Goal: Transaction & Acquisition: Purchase product/service

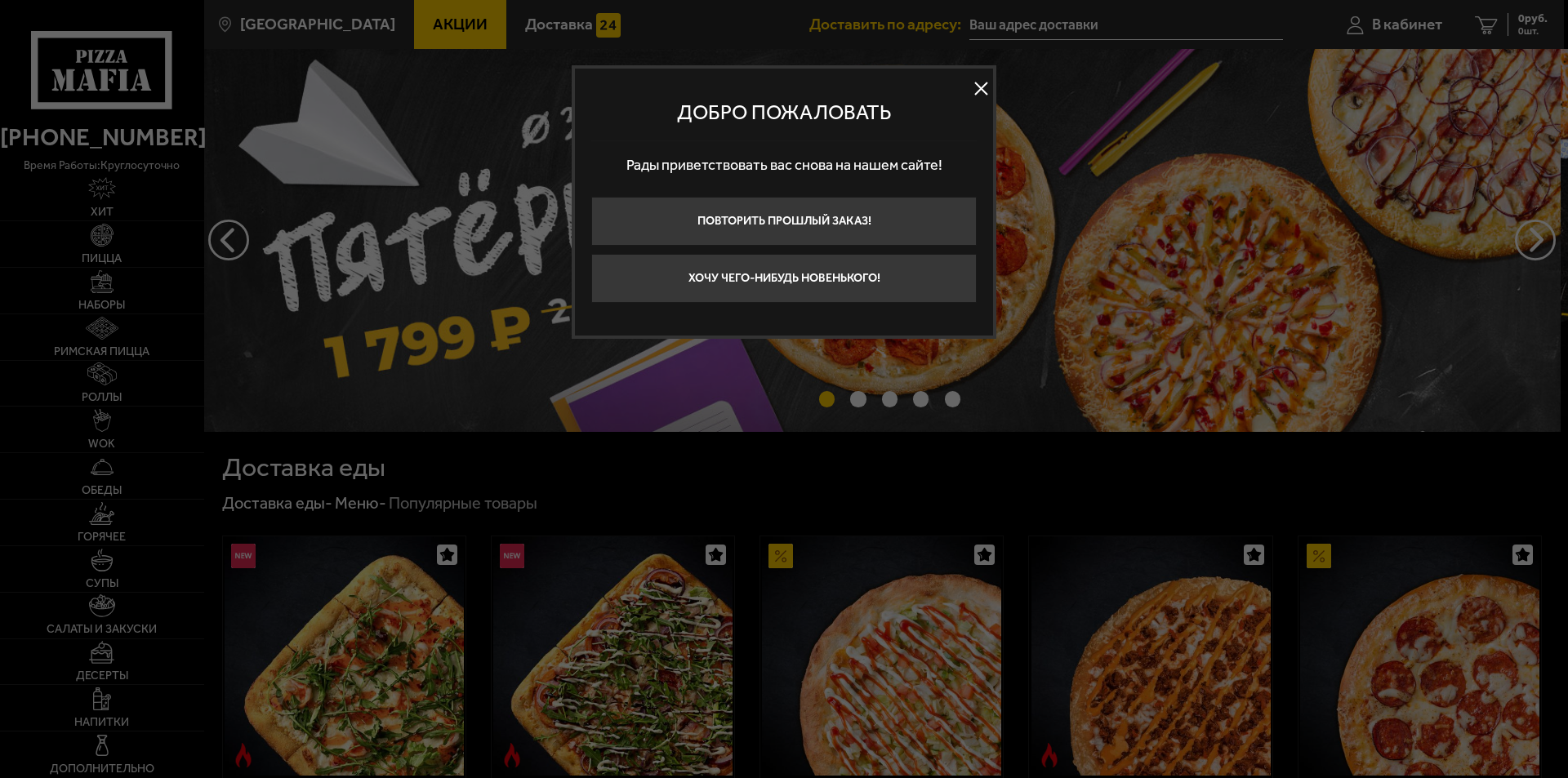
type input "[STREET_ADDRESS]"
click at [1408, 24] on div at bounding box center [784, 389] width 1568 height 778
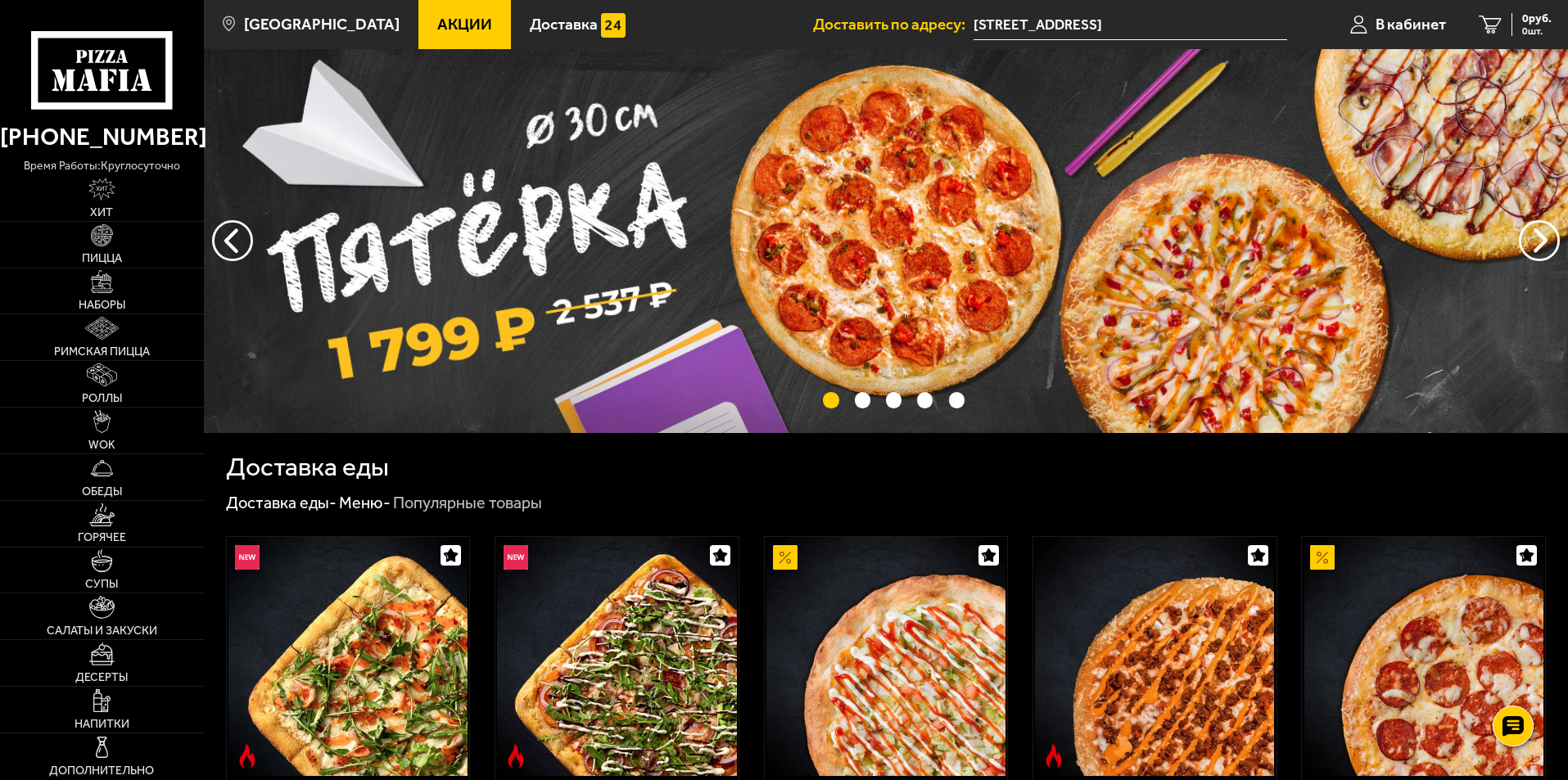
click at [1412, 24] on span "В кабинет" at bounding box center [1410, 24] width 71 height 15
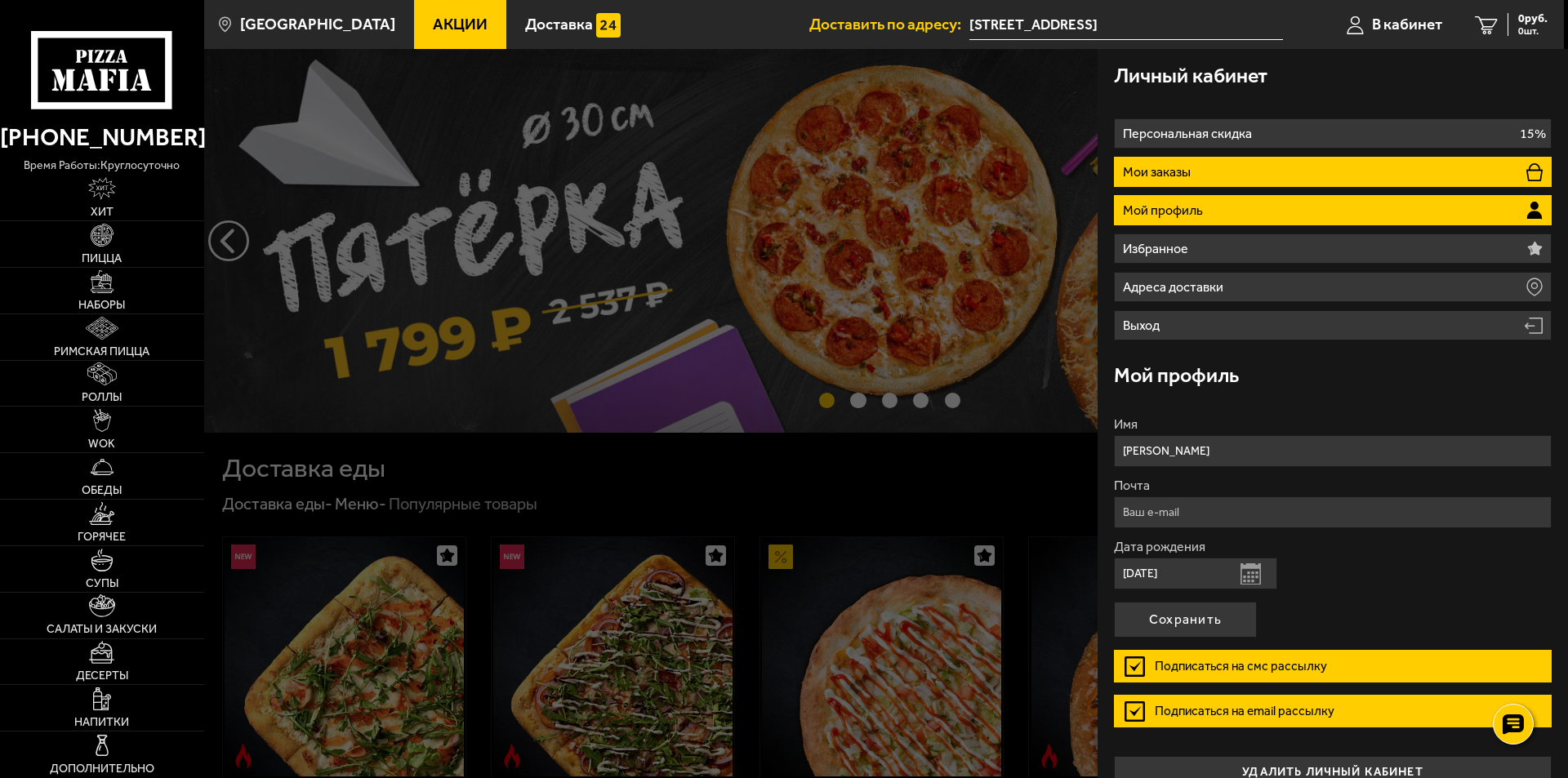
click at [1198, 179] on li "Мои заказы" at bounding box center [1332, 172] width 437 height 31
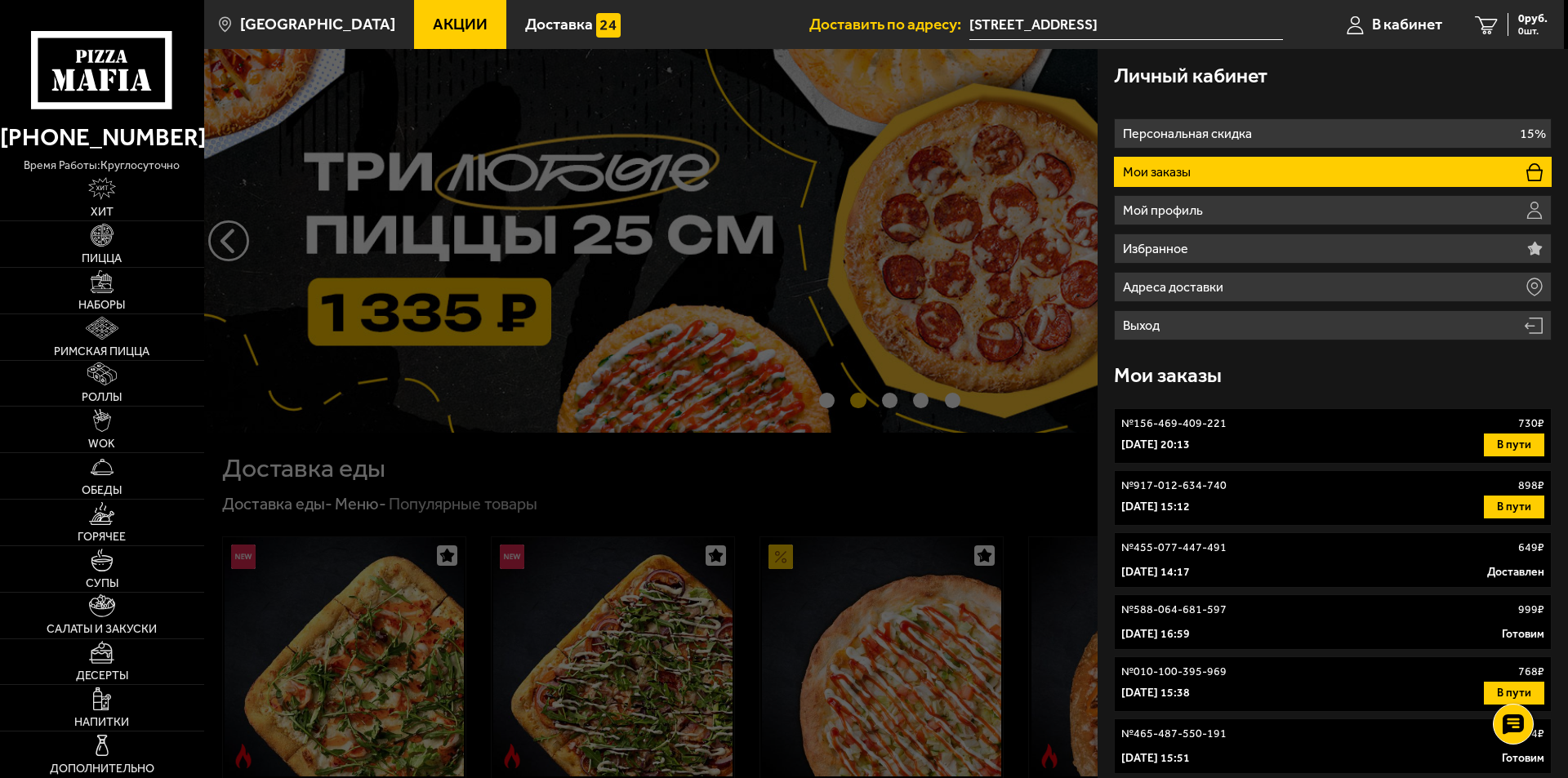
click at [1183, 447] on p "[DATE] 20:13" at bounding box center [1155, 444] width 69 height 16
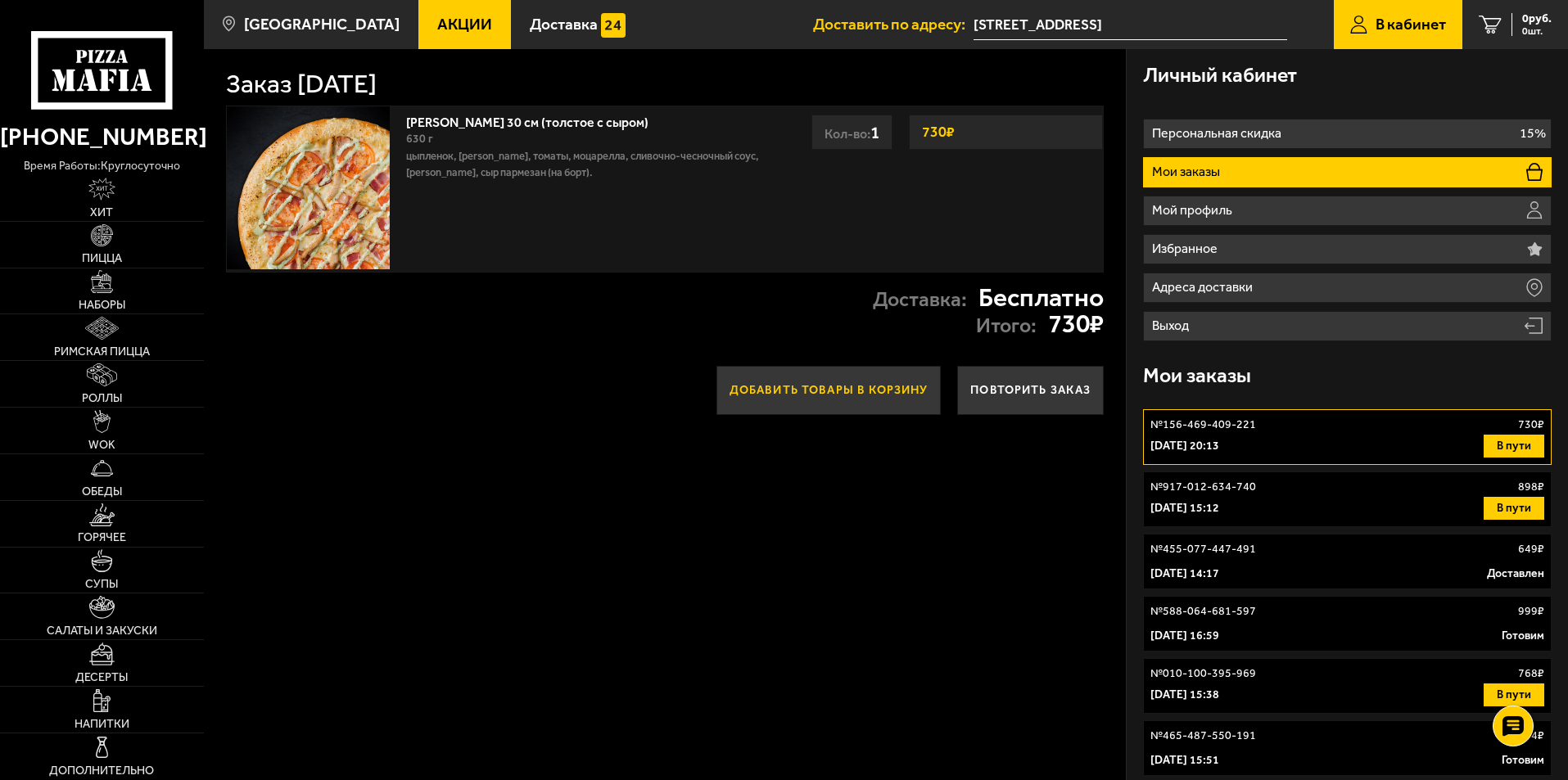
click at [789, 410] on button "Добавить товары в корзину" at bounding box center [829, 391] width 225 height 49
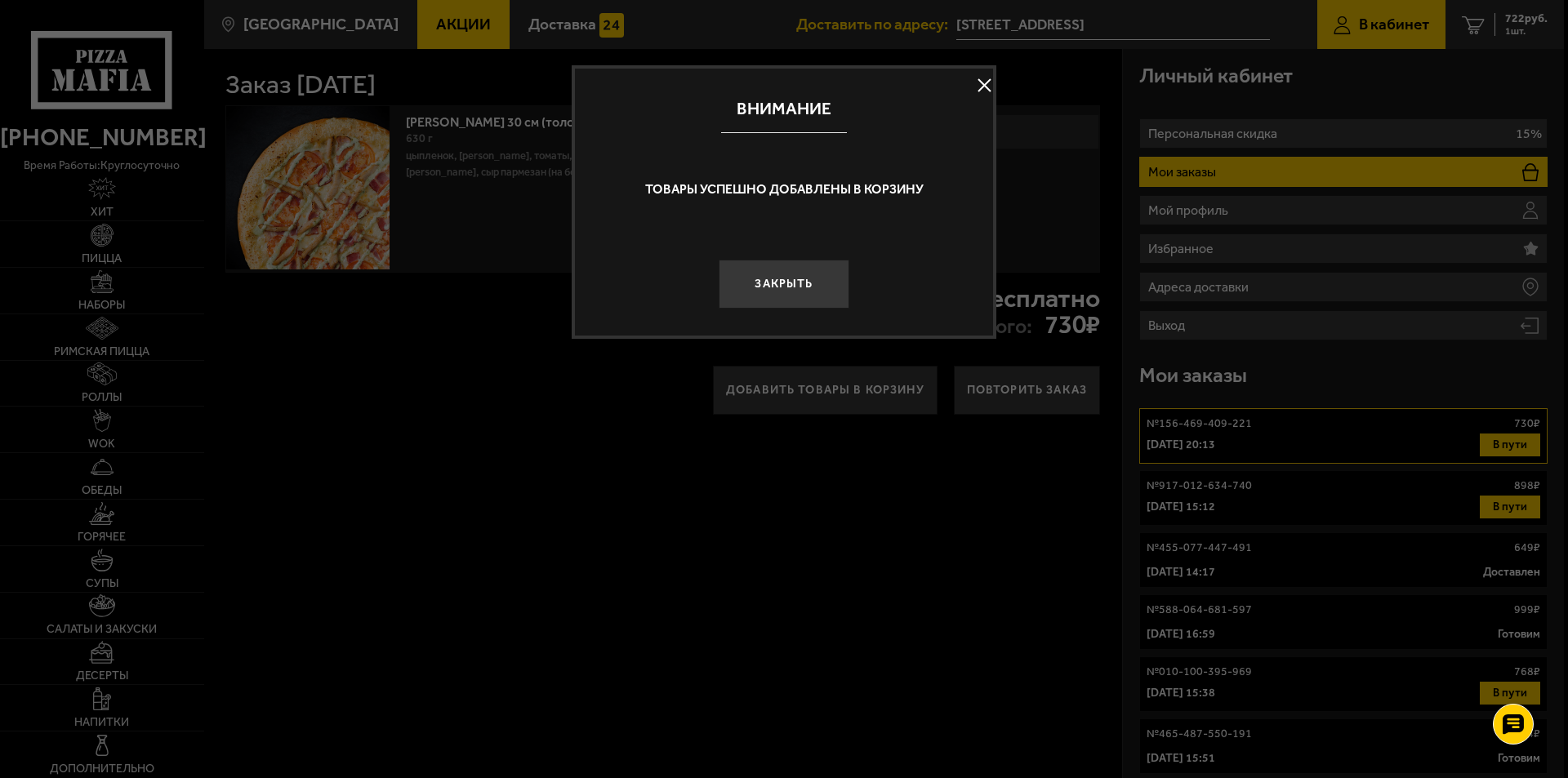
click at [977, 86] on button at bounding box center [983, 86] width 25 height 25
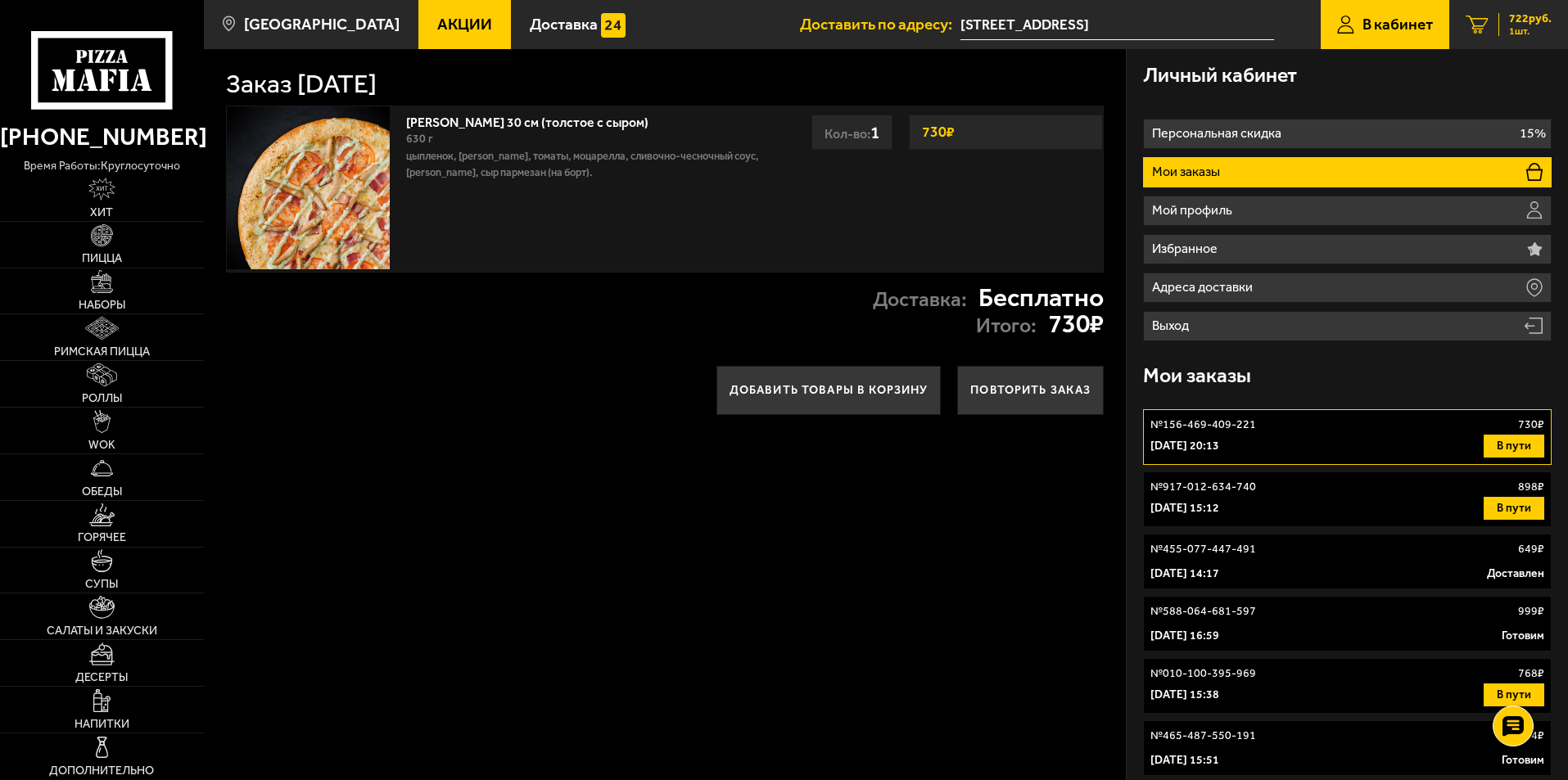
click at [1531, 10] on link "1 722 руб. 1 шт." at bounding box center [1509, 25] width 119 height 49
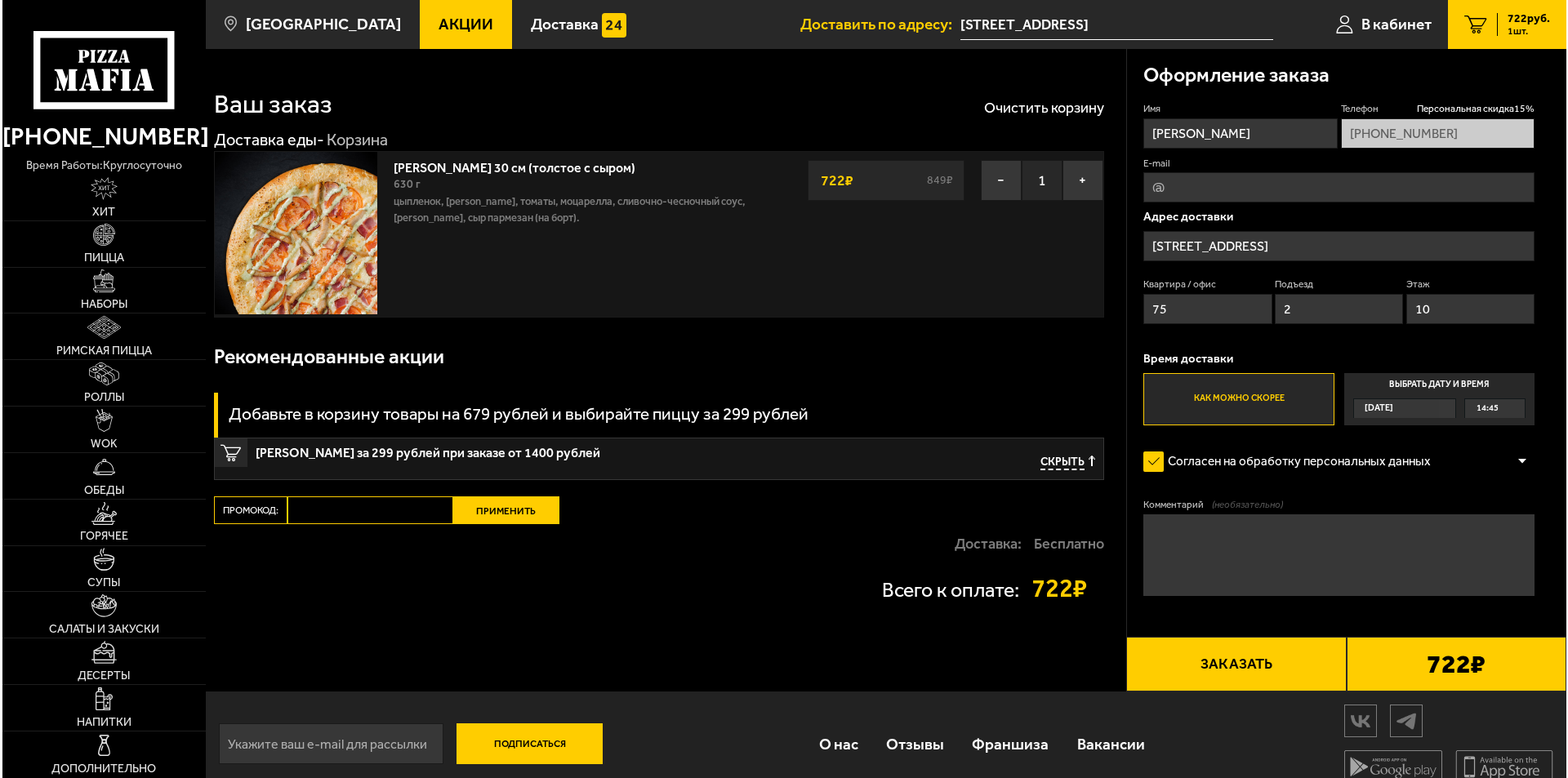
scroll to position [20, 0]
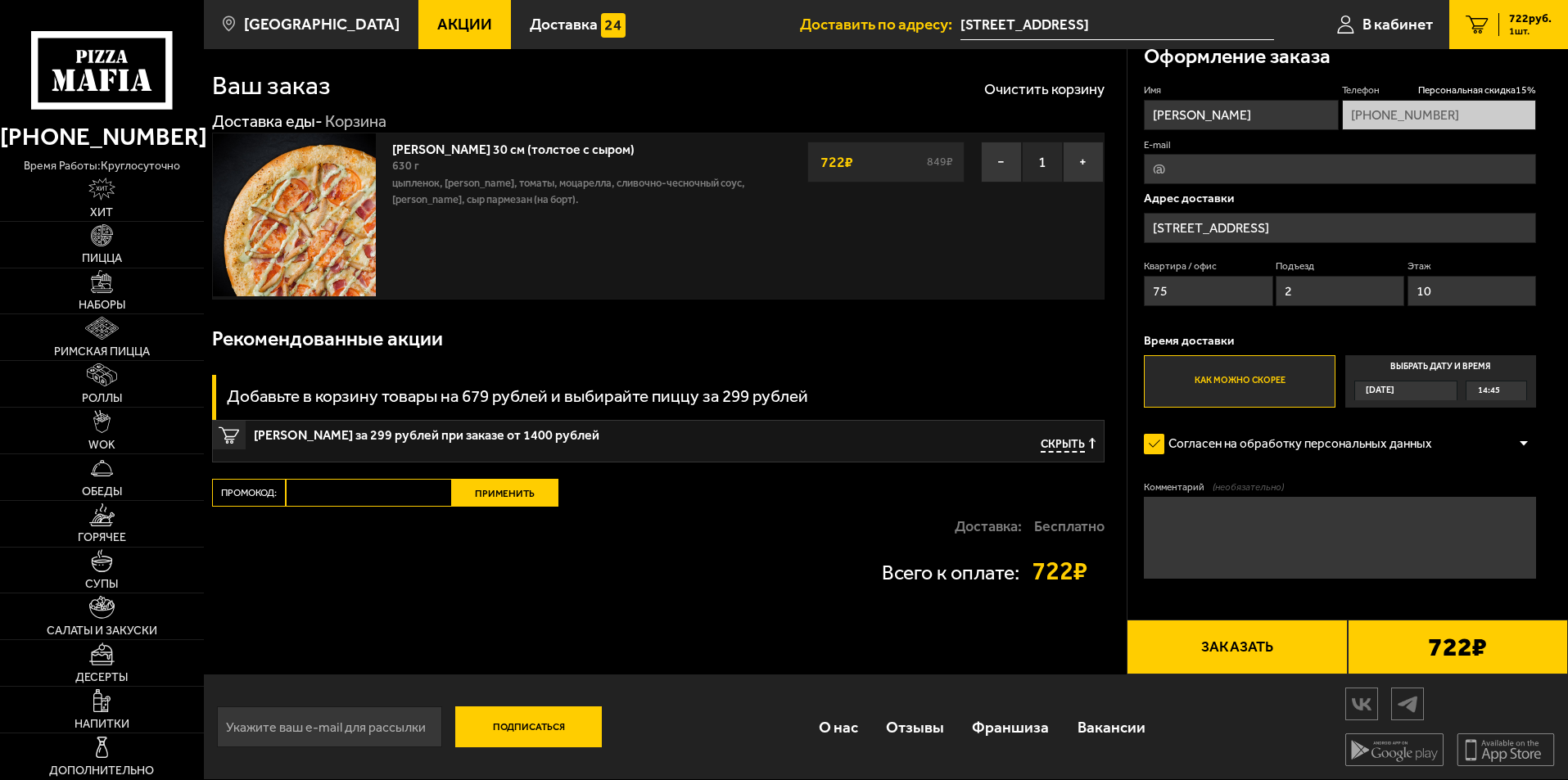
click at [1246, 641] on button "Заказать" at bounding box center [1237, 647] width 220 height 56
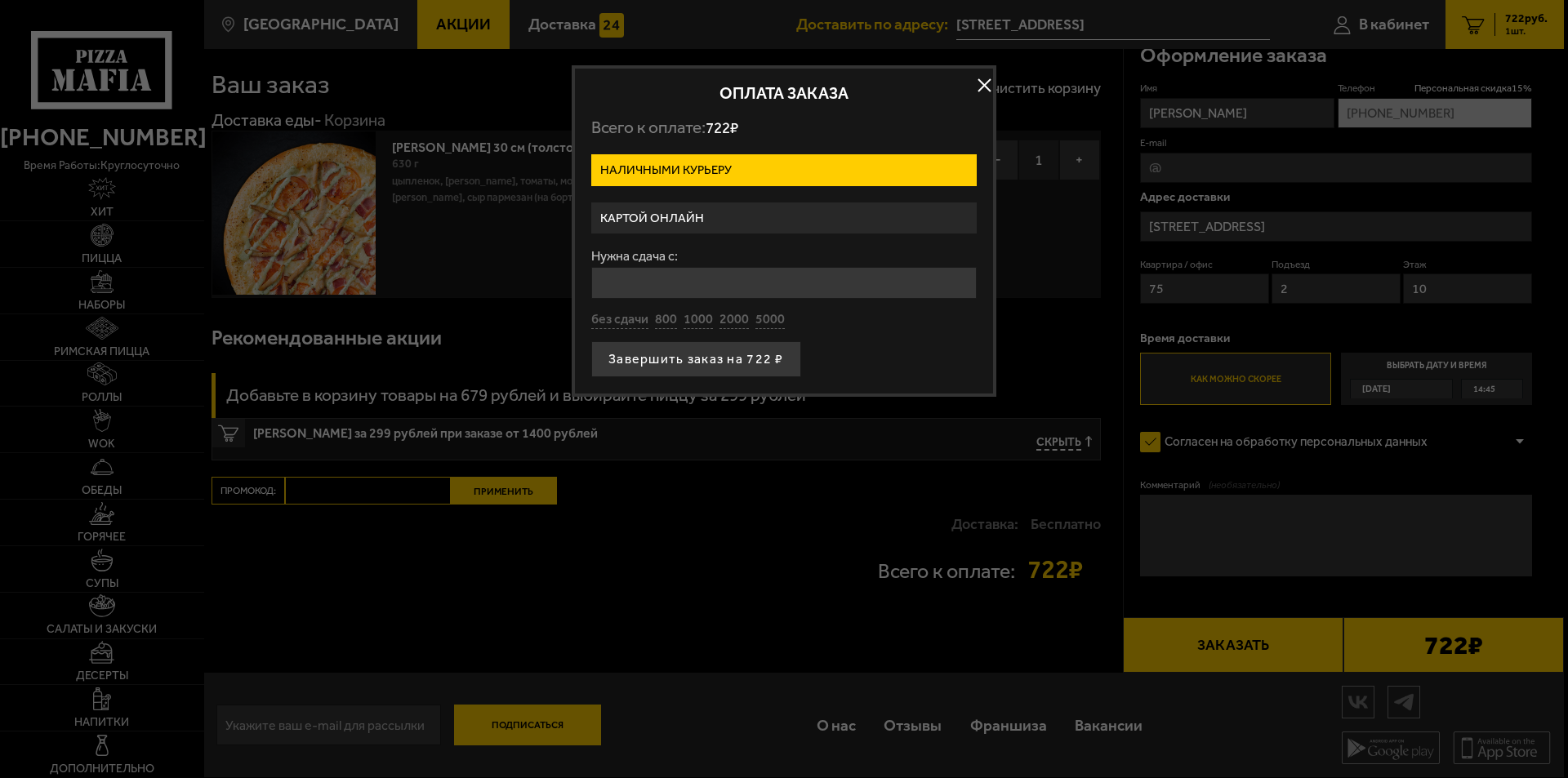
click at [745, 223] on label "Картой онлайн" at bounding box center [783, 219] width 386 height 32
click at [0, 0] on input "Картой онлайн" at bounding box center [0, 0] width 0 height 0
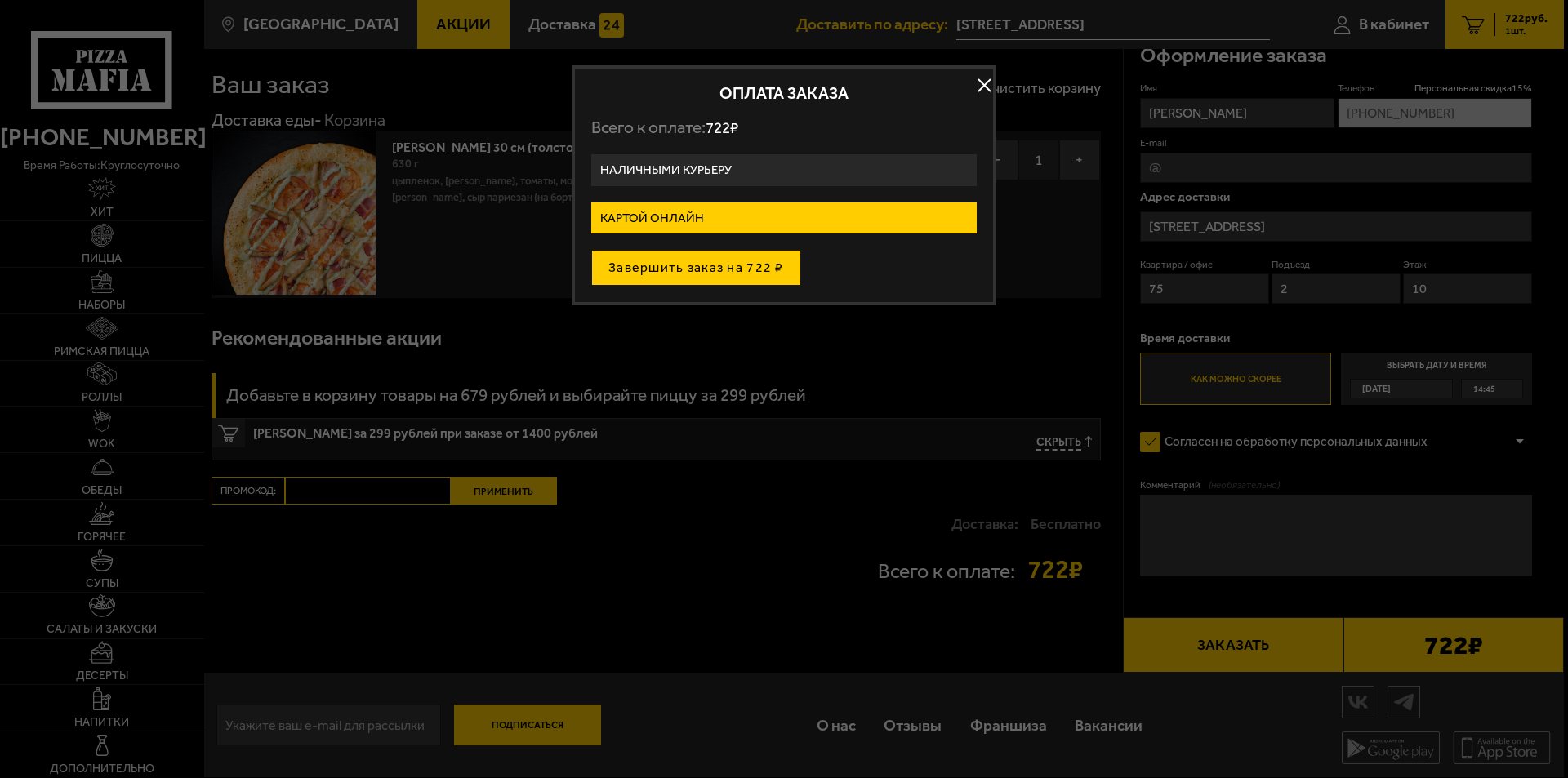
click at [737, 264] on button "Завершить заказ на 722 ₽" at bounding box center [696, 268] width 210 height 36
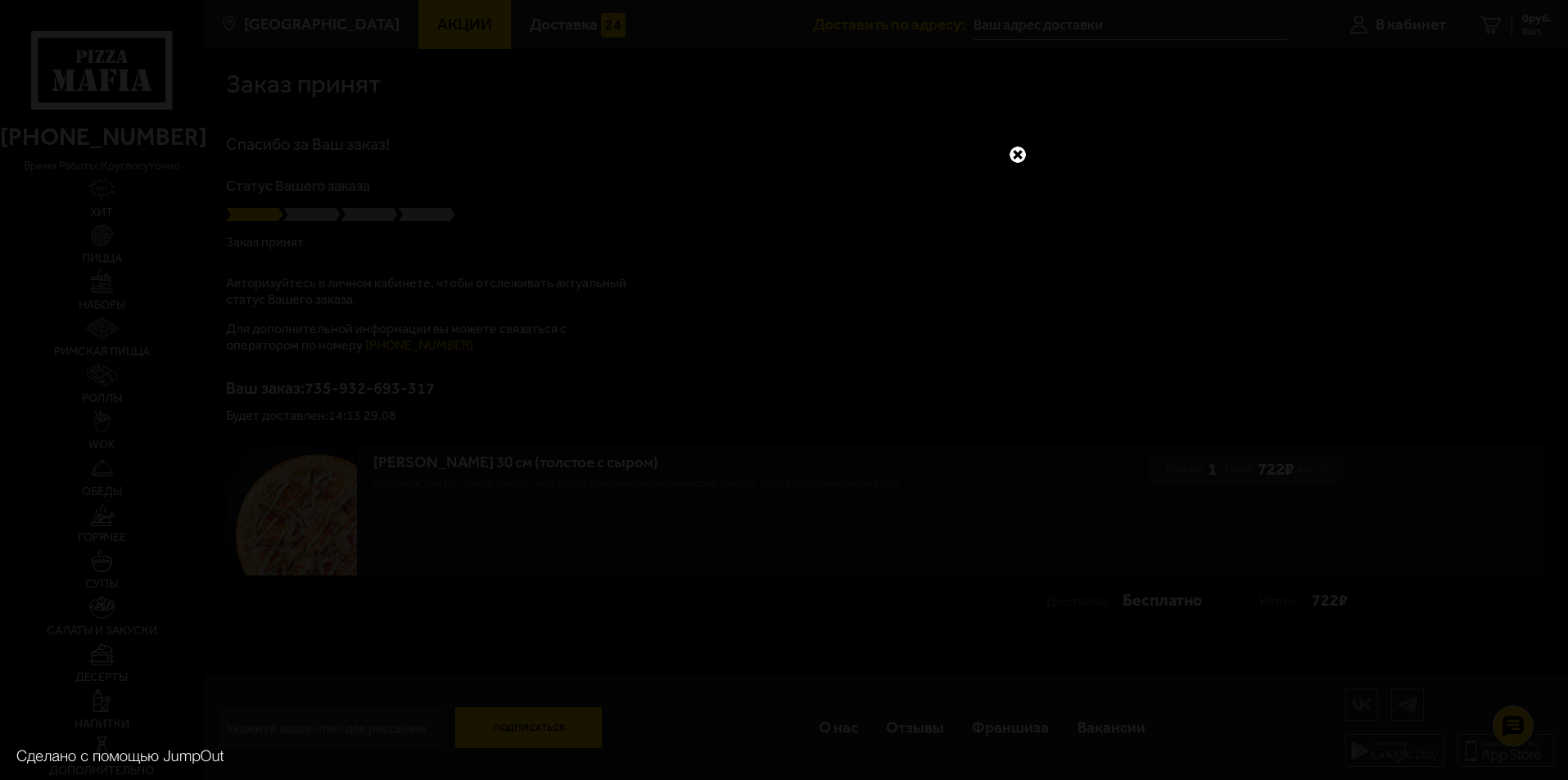
click at [1018, 155] on link at bounding box center [1017, 155] width 21 height 21
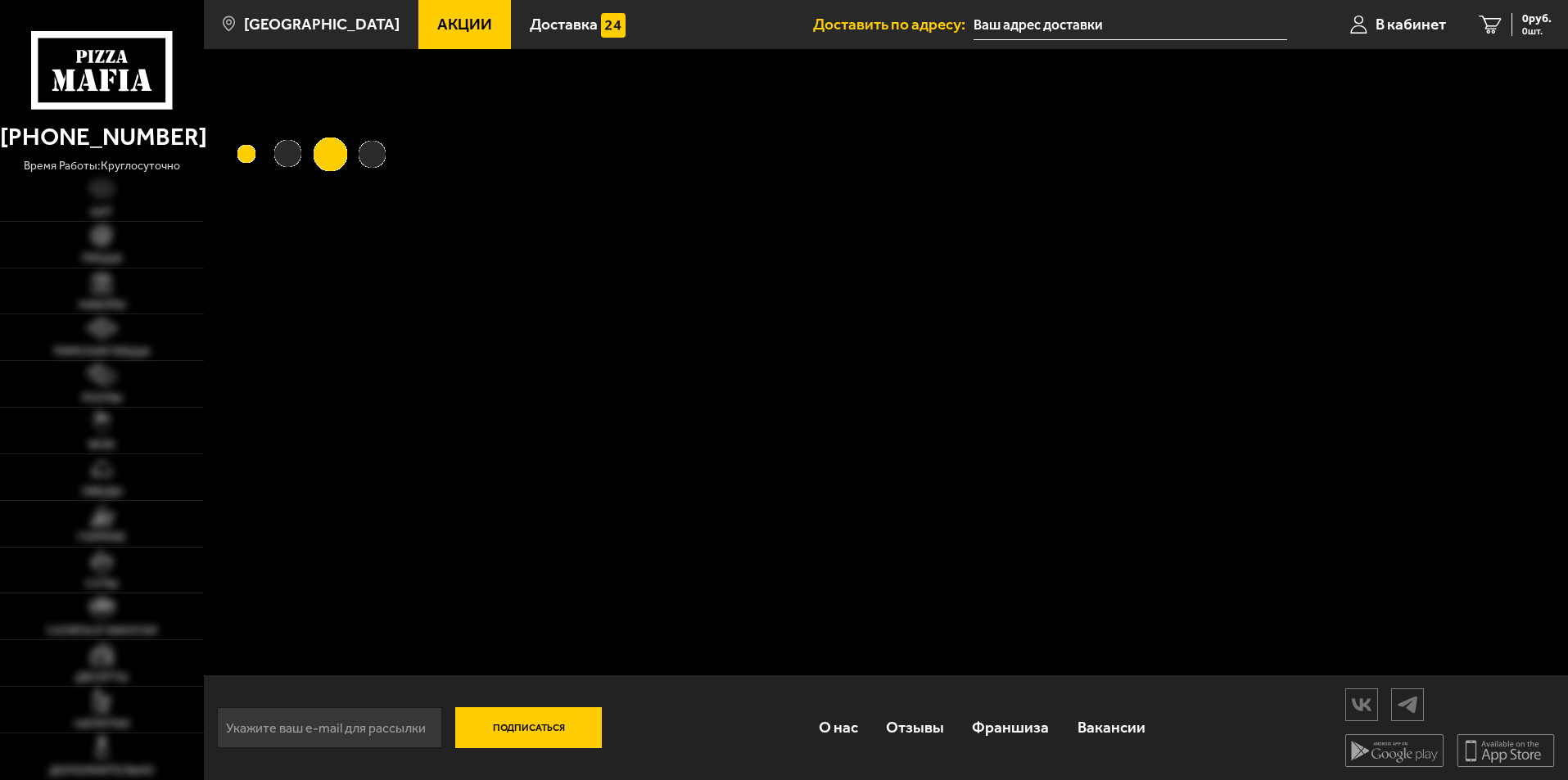
type input "[STREET_ADDRESS]"
